Goal: Task Accomplishment & Management: Manage account settings

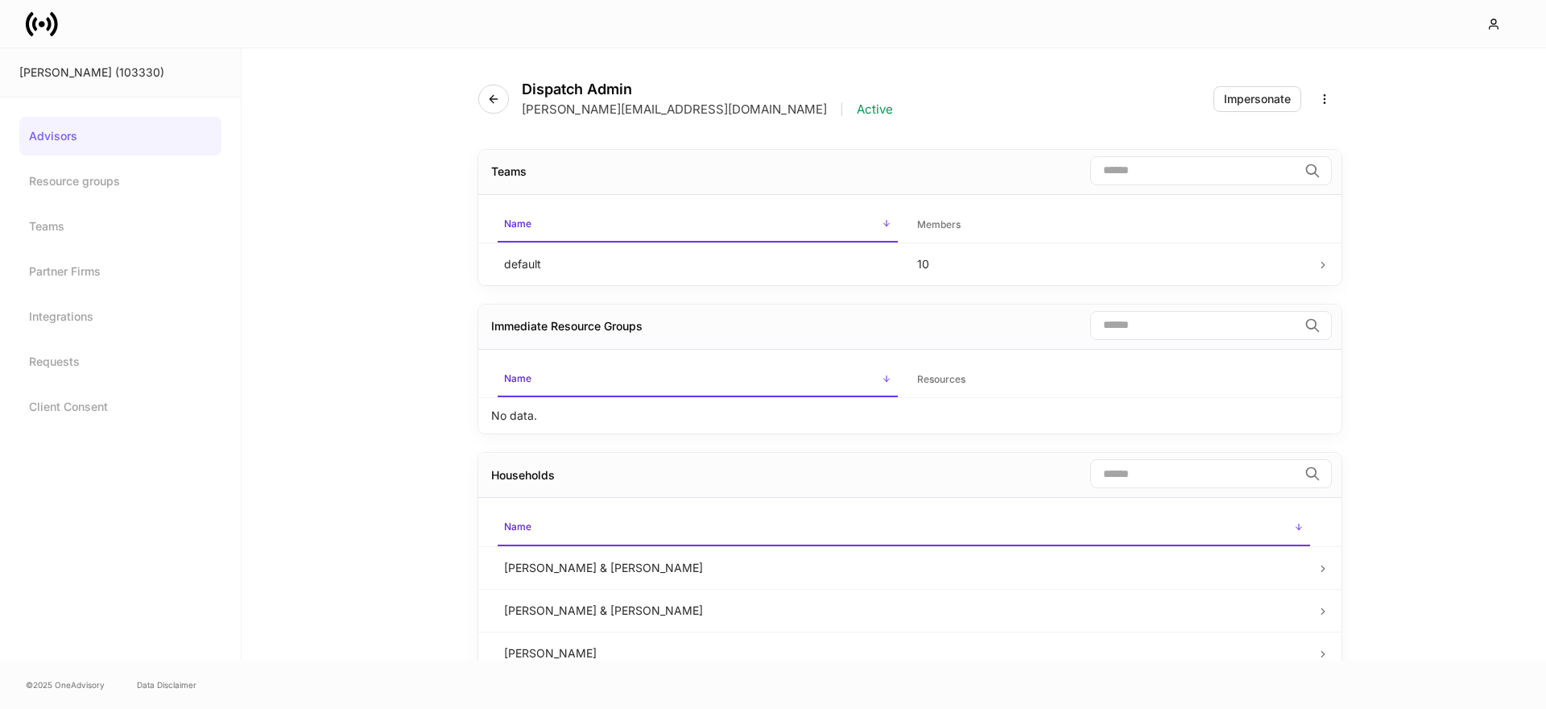
click at [49, 26] on icon at bounding box center [48, 24] width 5 height 14
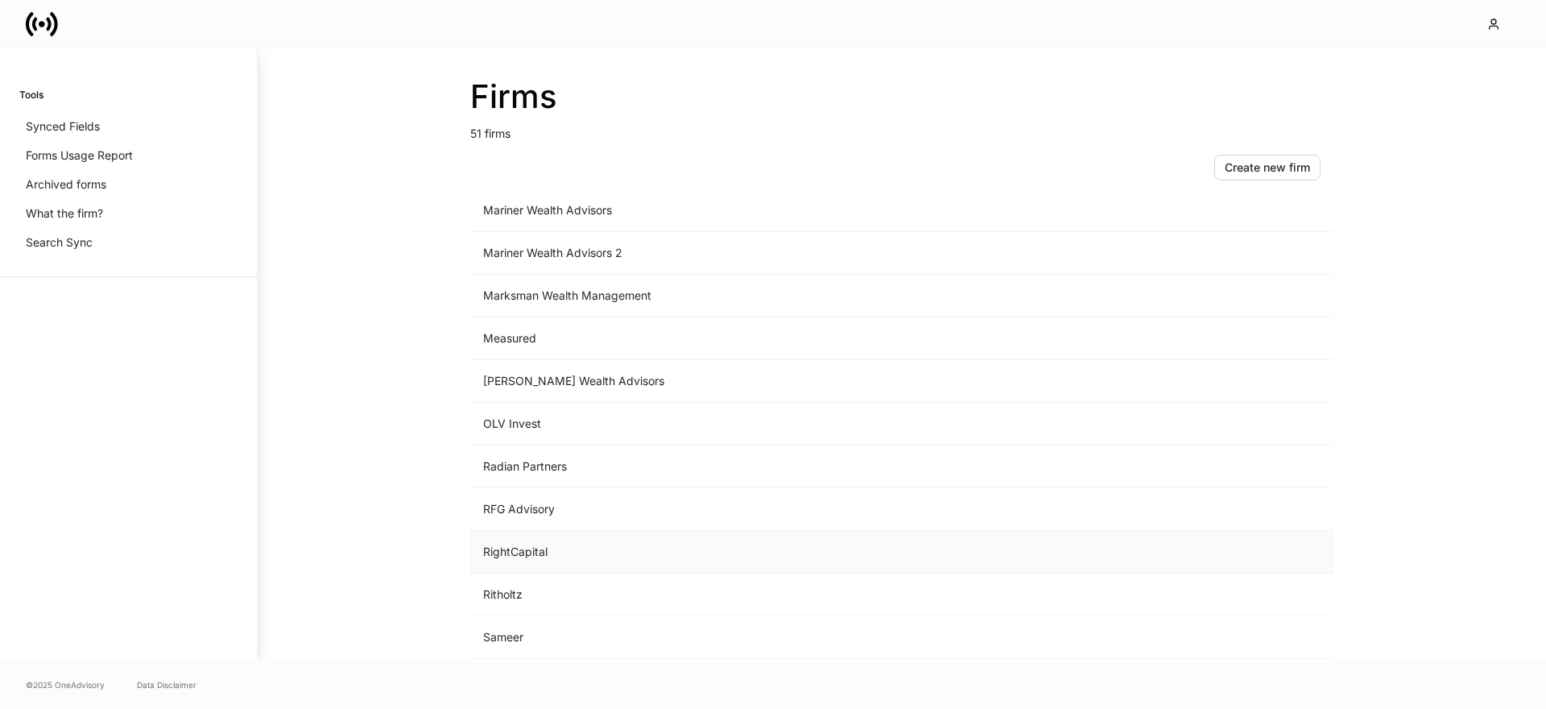
scroll to position [1477, 0]
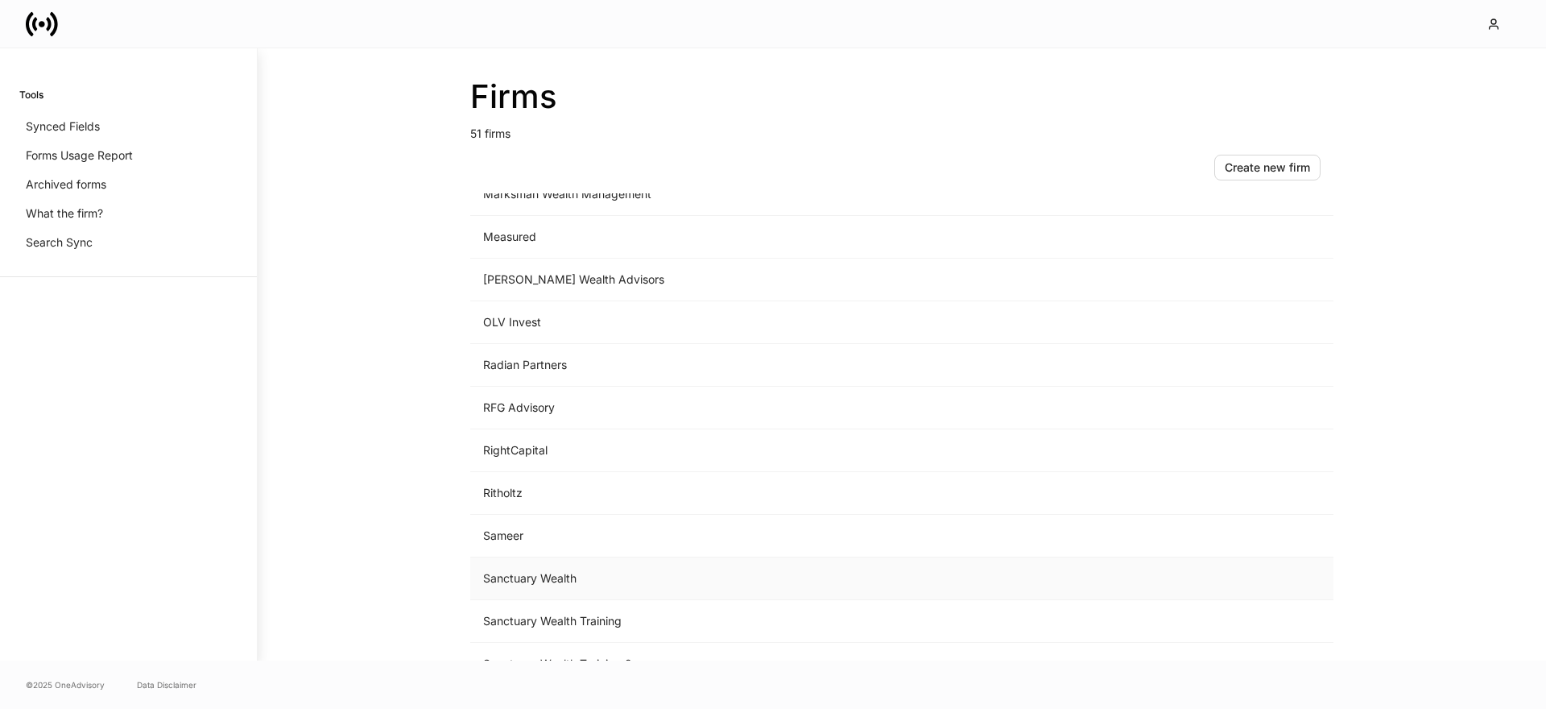
click at [564, 572] on td "Sanctuary Wealth" at bounding box center [768, 578] width 596 height 43
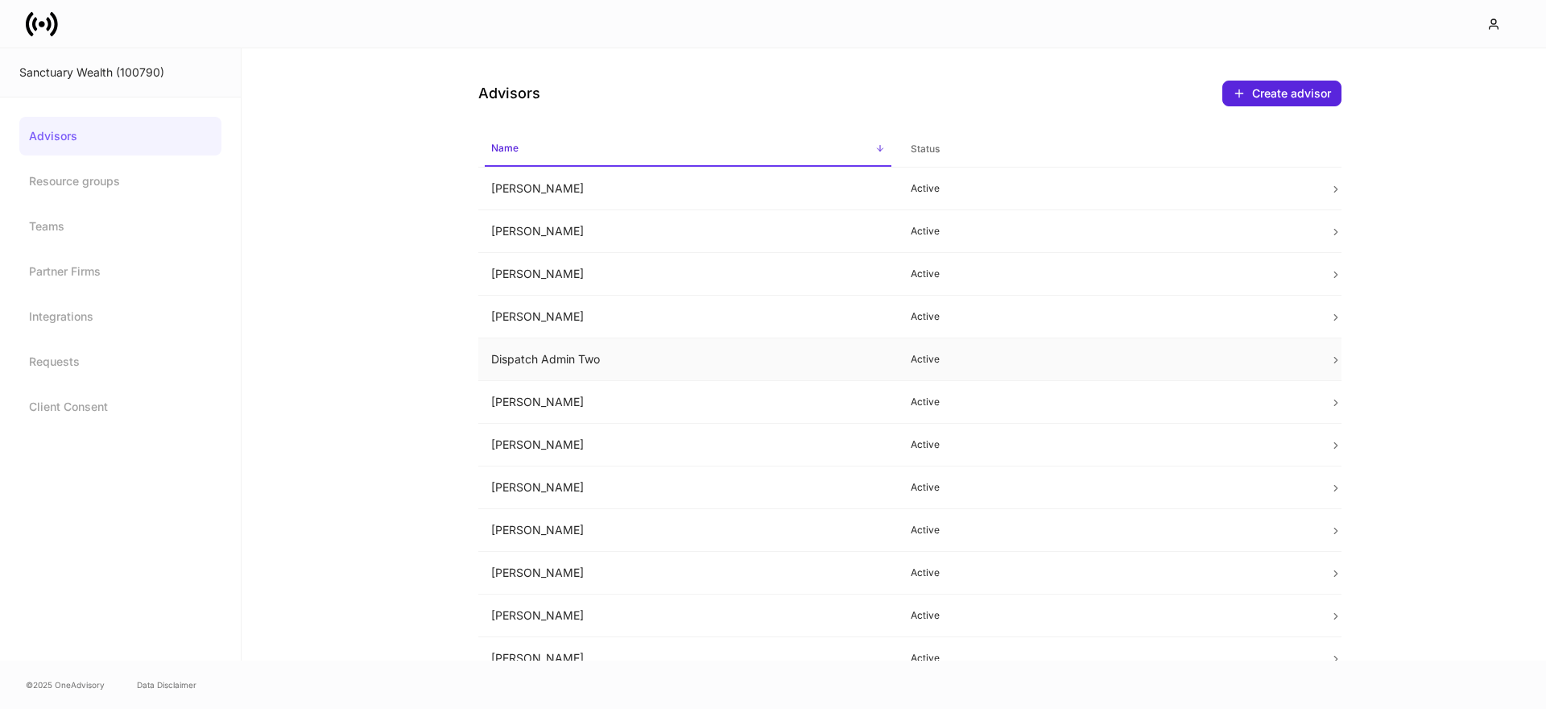
click at [539, 357] on td "Dispatch Admin Two" at bounding box center [687, 359] width 419 height 43
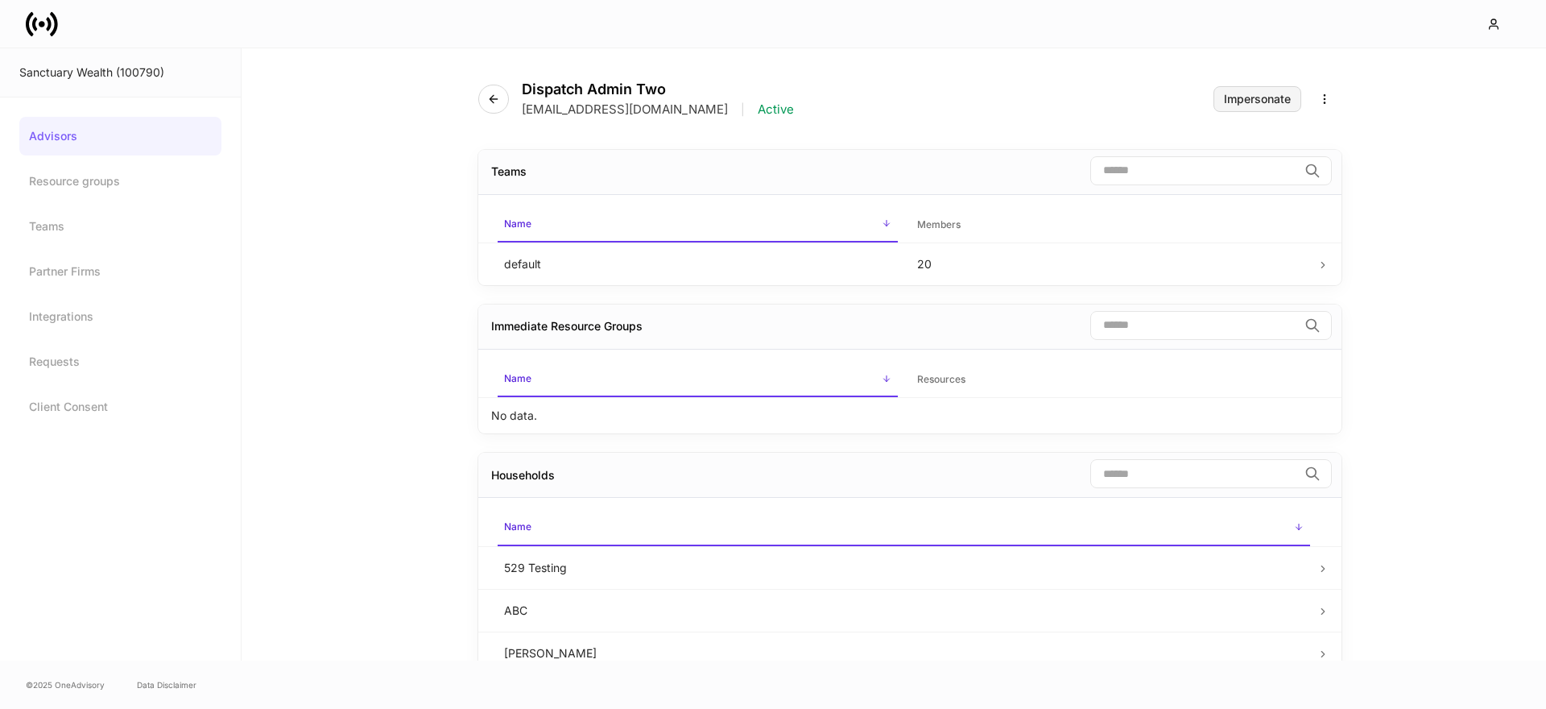
click at [1242, 103] on div "Impersonate" at bounding box center [1257, 98] width 67 height 11
